Goal: Complete application form

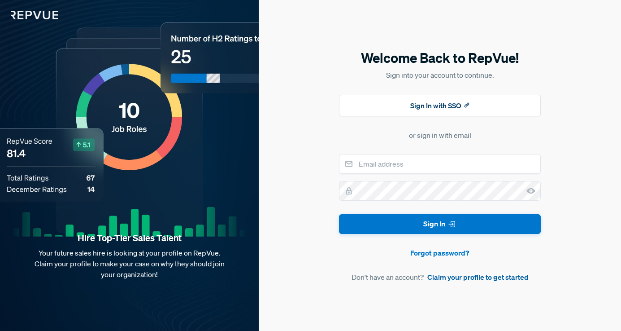
click at [450, 279] on link "Claim your profile to get started" at bounding box center [477, 276] width 101 height 11
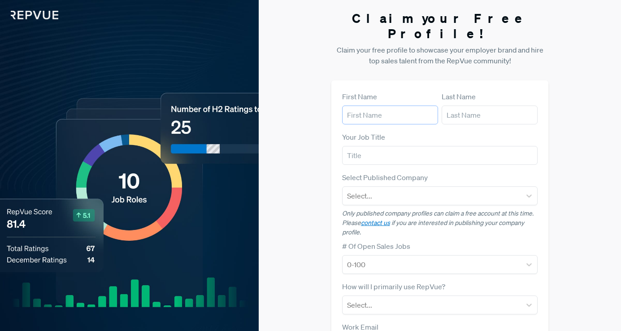
click at [403, 105] on input "text" at bounding box center [390, 114] width 96 height 19
type input "[PERSON_NAME]"
type input "Brown"
click at [397, 146] on input "text" at bounding box center [440, 155] width 196 height 19
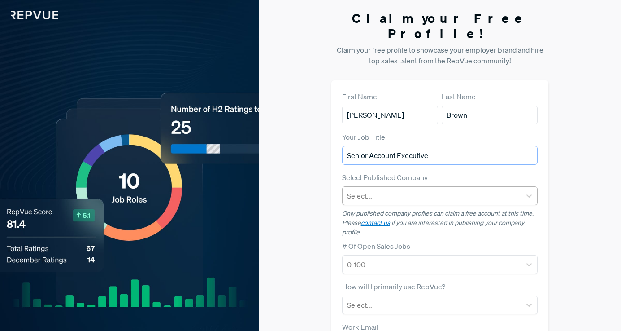
type input "Senior Account Executive"
click at [384, 189] on div at bounding box center [432, 195] width 170 height 13
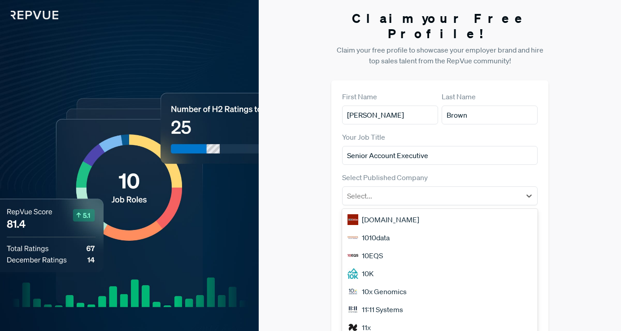
click at [321, 183] on div "Claim your Free Profile! Claim your free profile to showcase your employer bran…" at bounding box center [440, 235] width 362 height 471
click at [372, 189] on div at bounding box center [432, 195] width 170 height 13
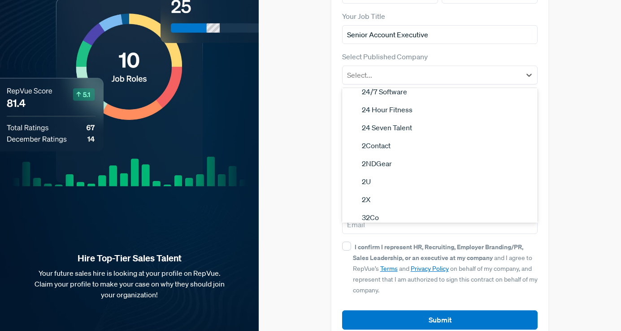
scroll to position [723, 0]
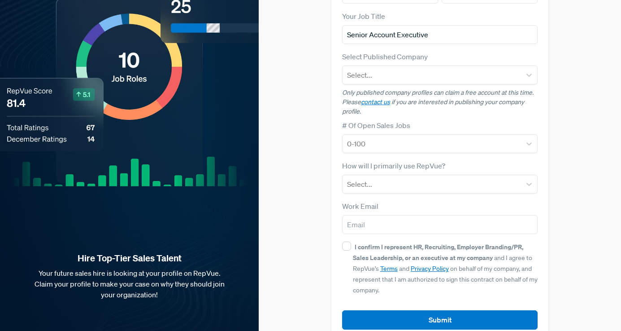
click at [313, 194] on div "Claim your Free Profile! Claim your free profile to showcase your employer bran…" at bounding box center [440, 114] width 362 height 471
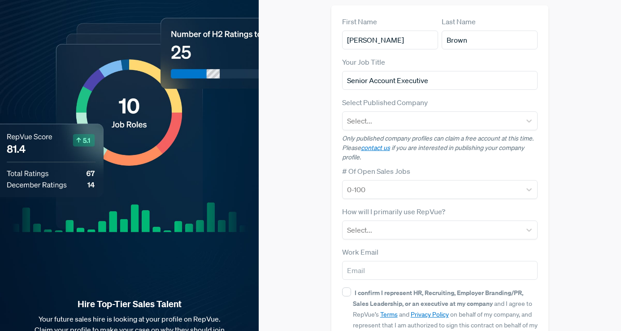
scroll to position [68, 0]
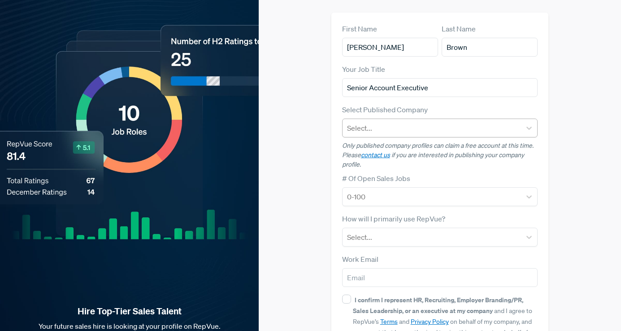
click at [402, 122] on div at bounding box center [432, 128] width 170 height 13
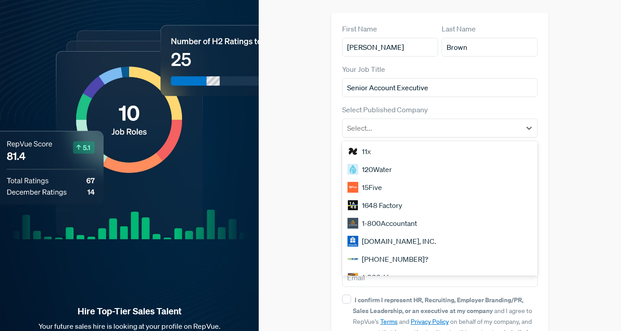
scroll to position [74, 0]
